Goal: Information Seeking & Learning: Learn about a topic

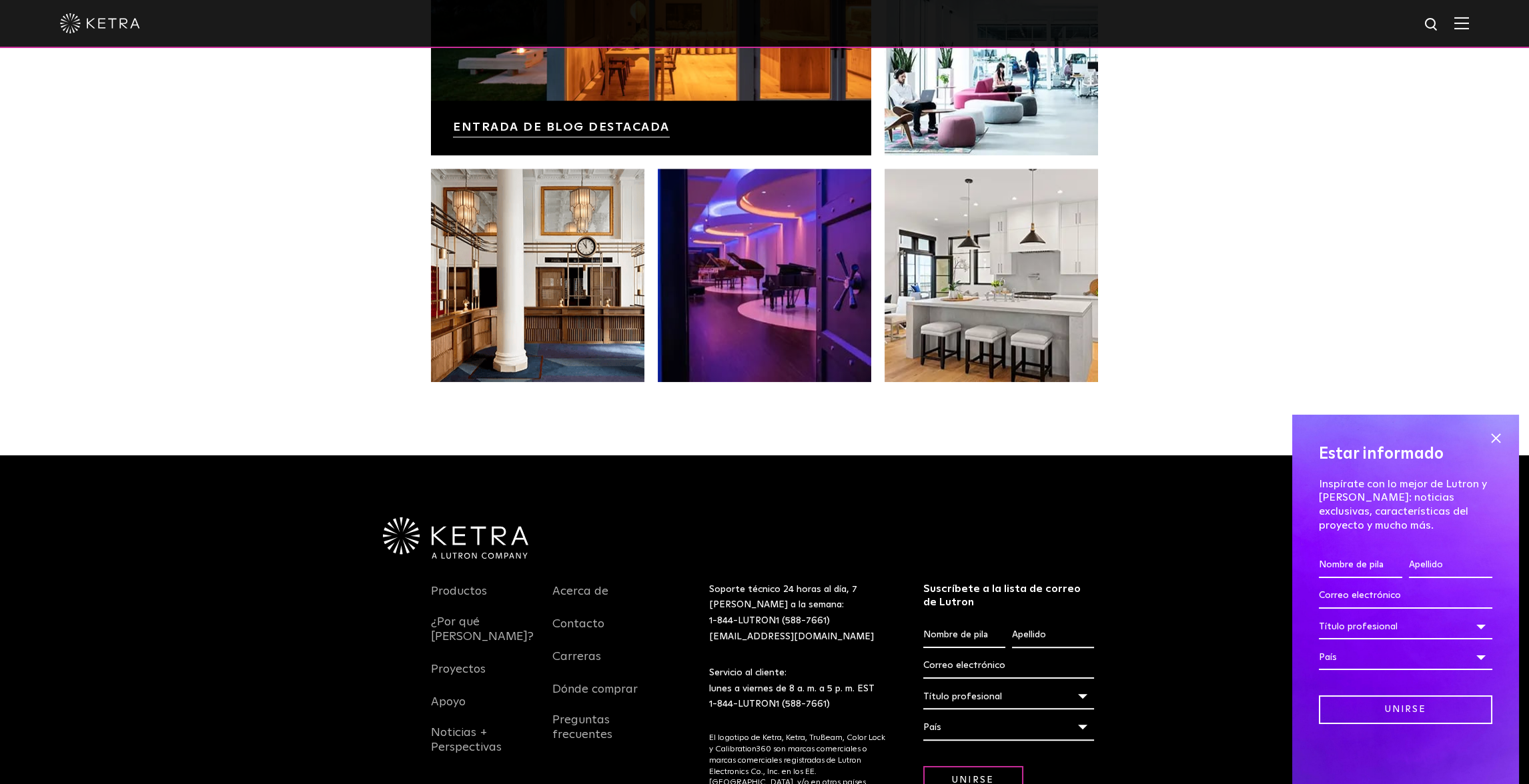
scroll to position [2835, 0]
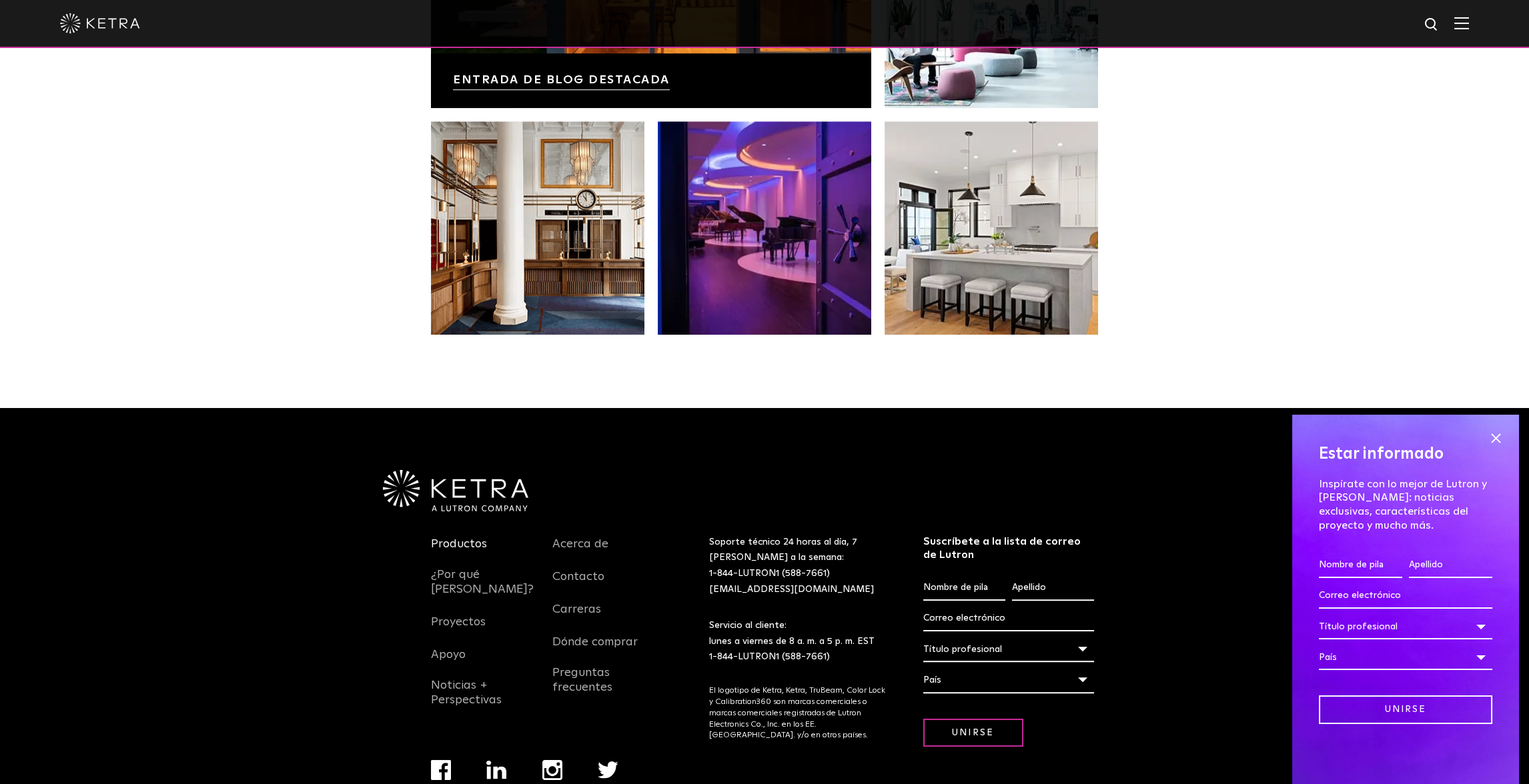
click at [484, 537] on link "Productos" at bounding box center [458, 552] width 56 height 30
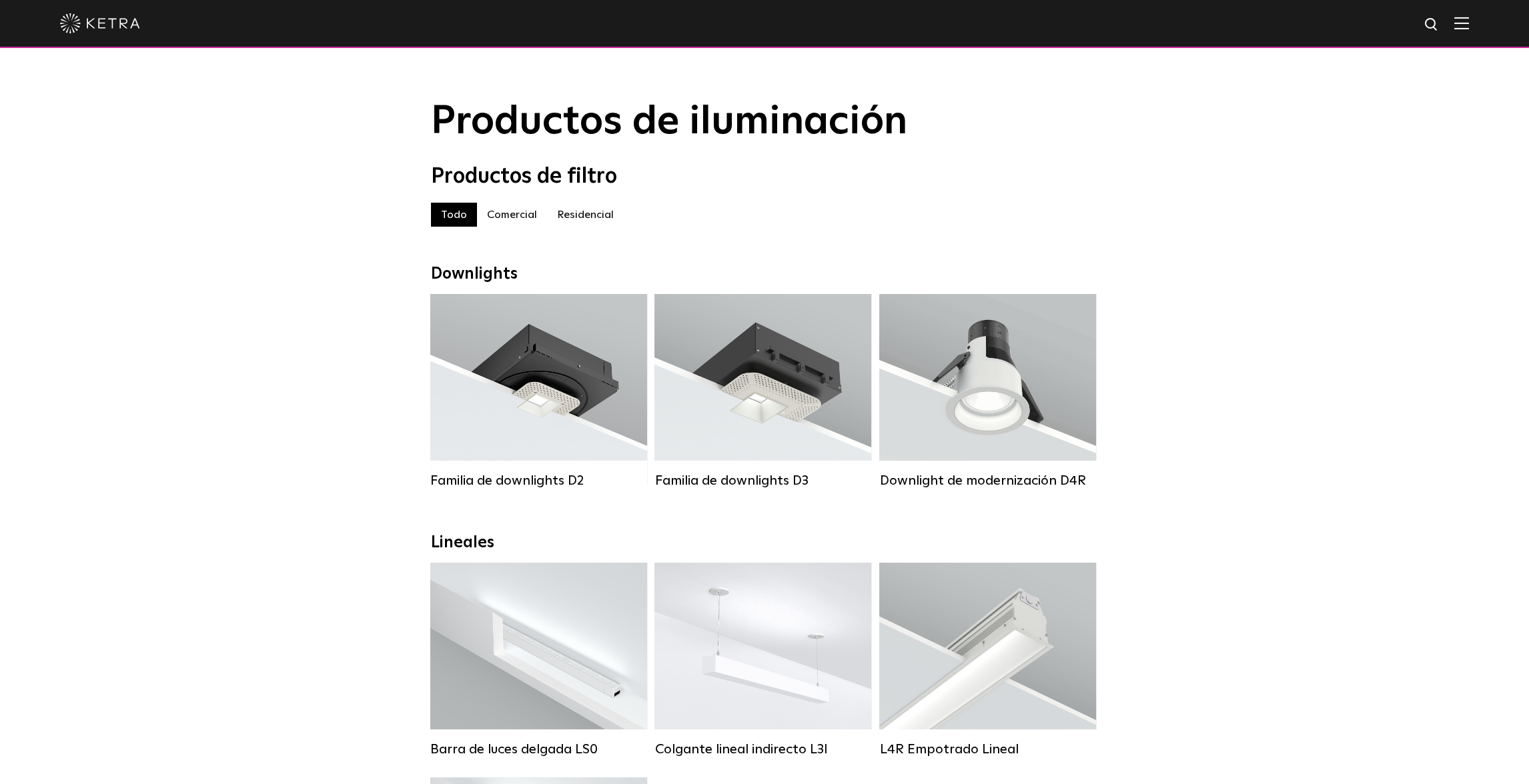
click at [551, 216] on label "Residencial" at bounding box center [585, 215] width 77 height 24
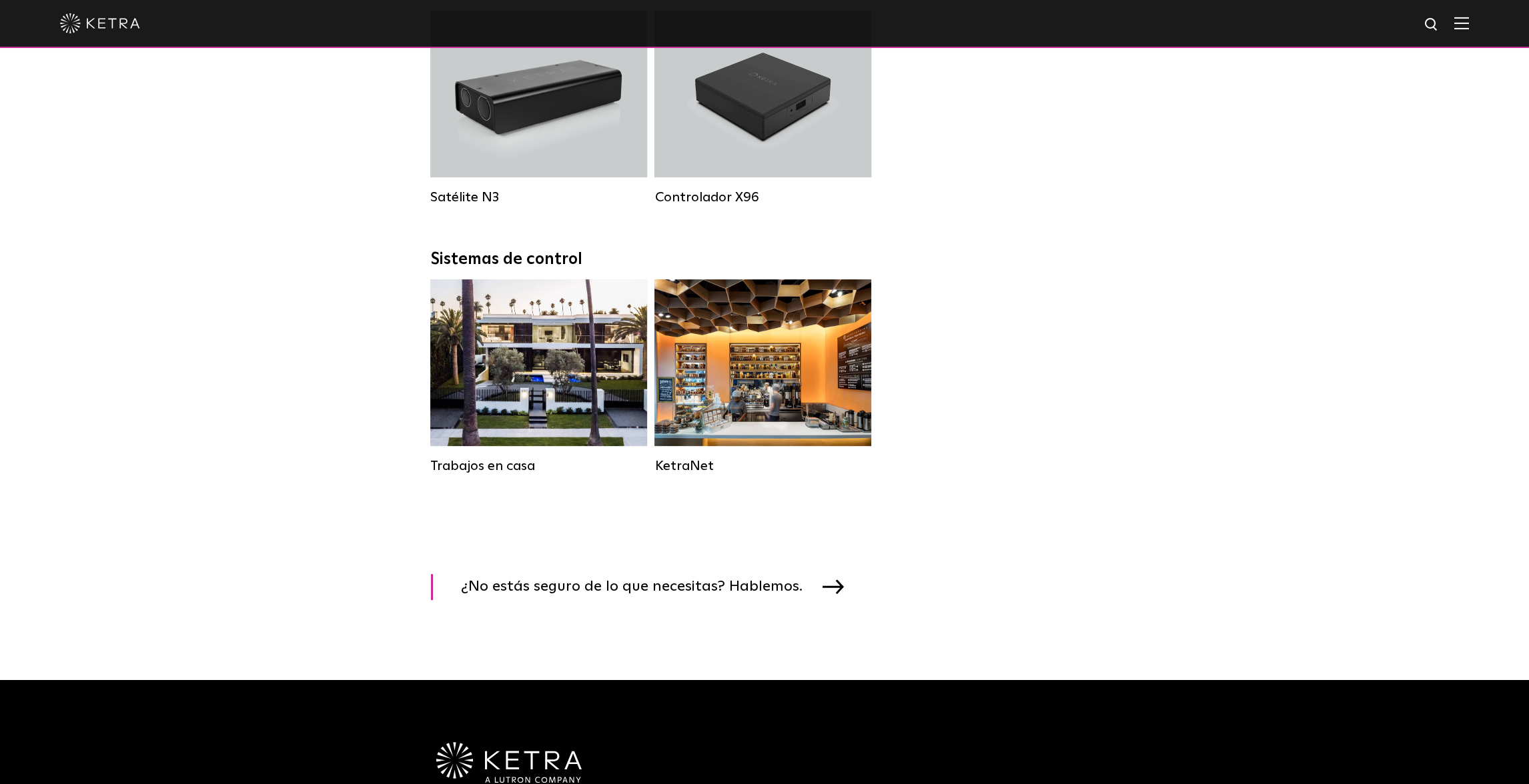
scroll to position [1601, 0]
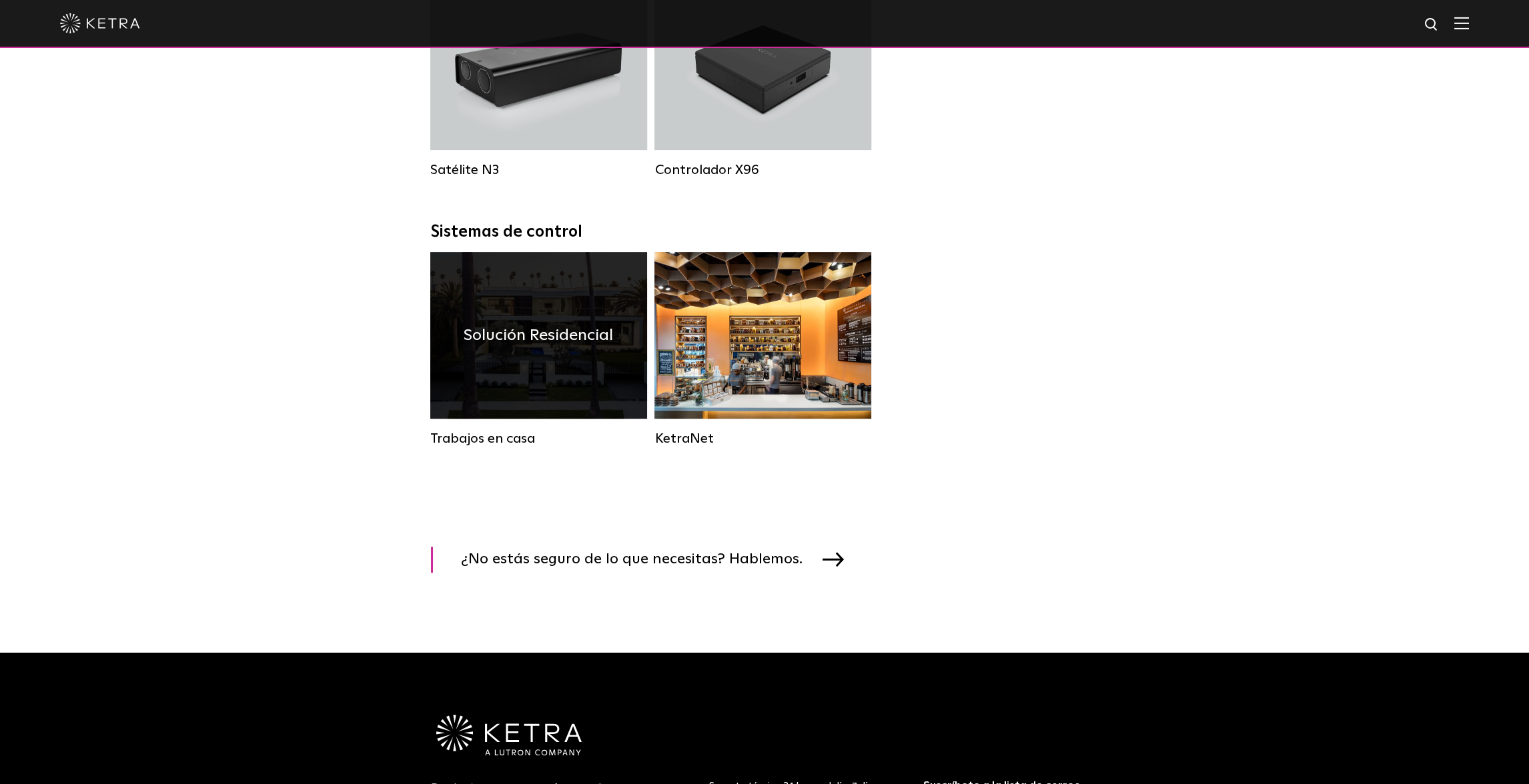
click at [570, 402] on div "Solución Residencial" at bounding box center [538, 335] width 217 height 167
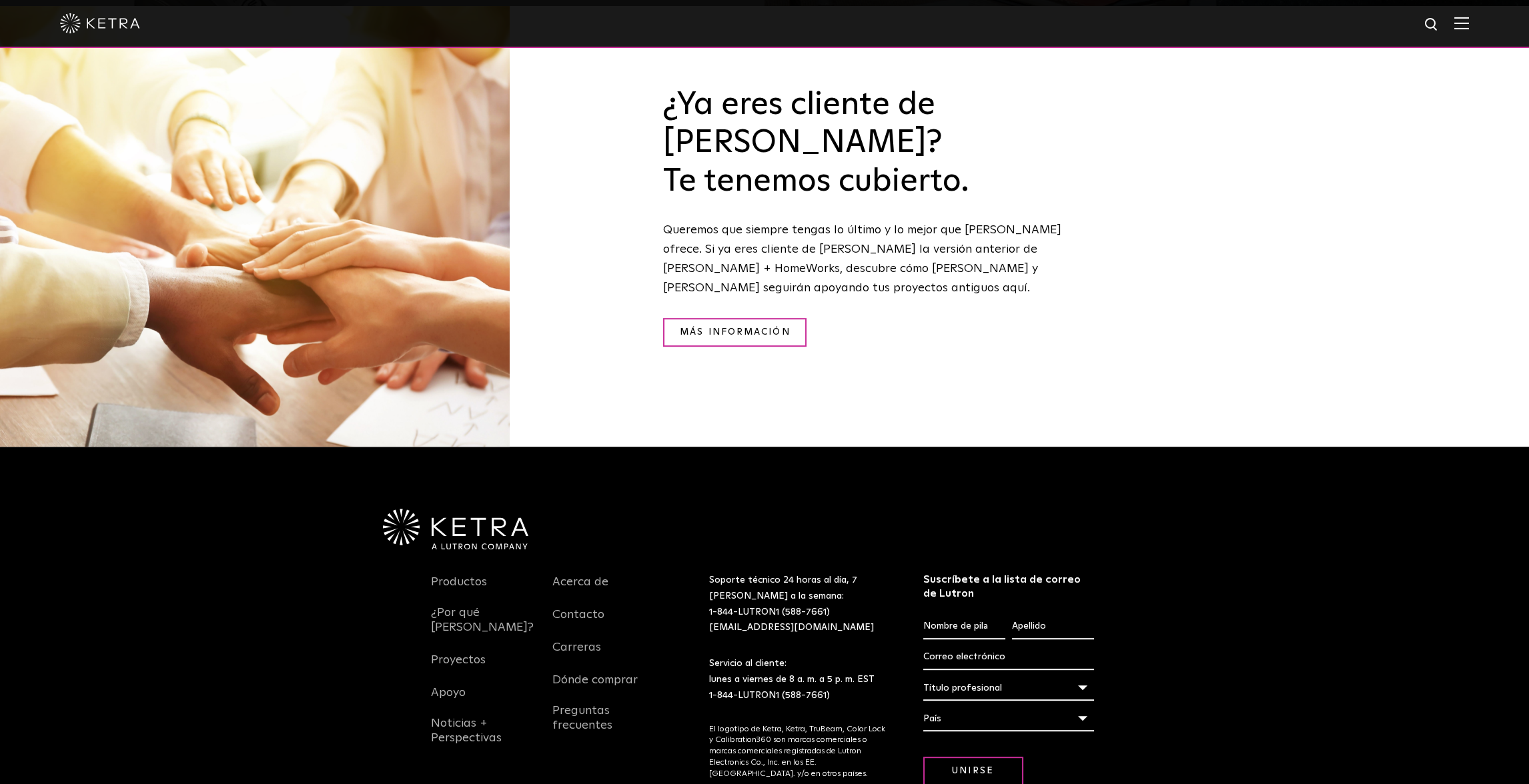
scroll to position [1949, 0]
